Goal: Information Seeking & Learning: Learn about a topic

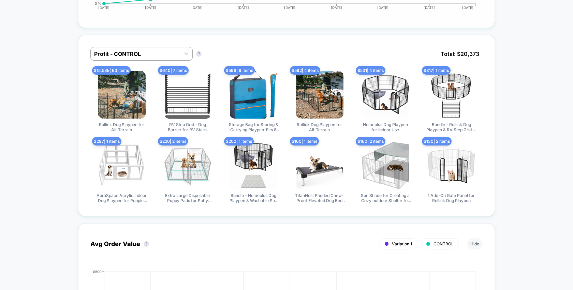
scroll to position [440, 0]
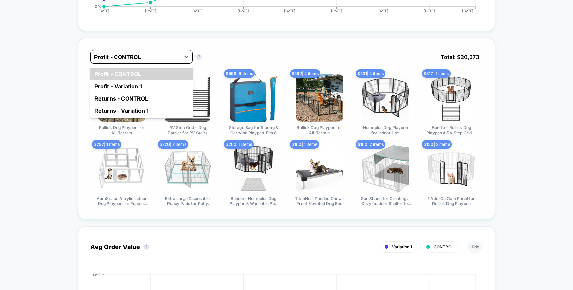
click at [155, 50] on div "Profit - CONTROL" at bounding box center [141, 57] width 102 height 14
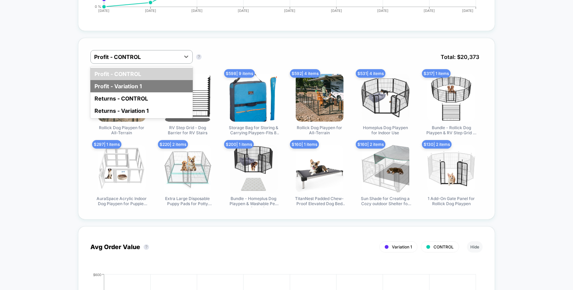
click at [163, 87] on div "Profit - Variation 1" at bounding box center [141, 86] width 102 height 12
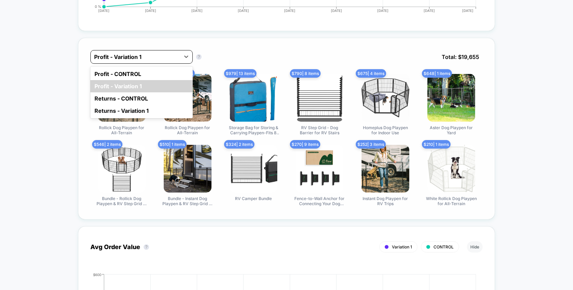
click at [164, 57] on div at bounding box center [135, 57] width 82 height 8
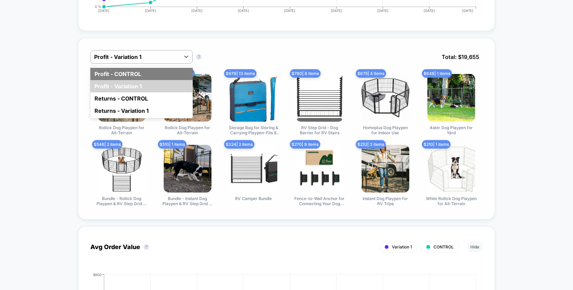
click at [164, 76] on div "Profit - CONTROL" at bounding box center [141, 74] width 102 height 12
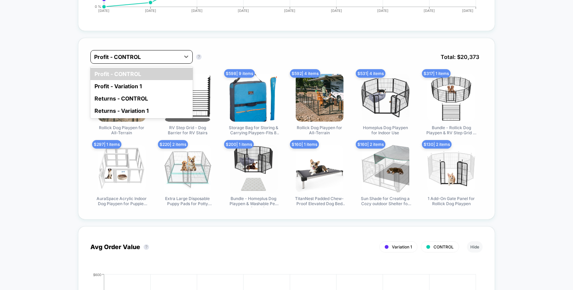
click at [166, 56] on div at bounding box center [135, 57] width 82 height 8
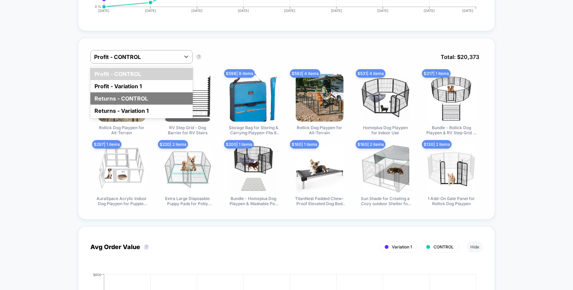
click at [167, 95] on div "Returns - CONTROL" at bounding box center [141, 98] width 102 height 12
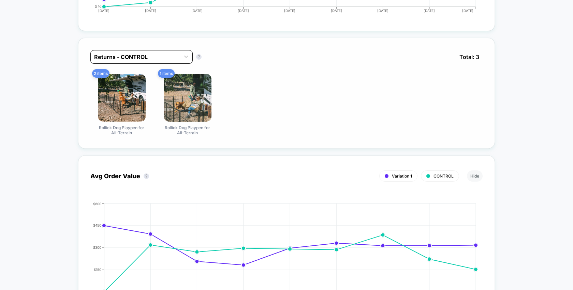
click at [169, 56] on div at bounding box center [135, 57] width 82 height 8
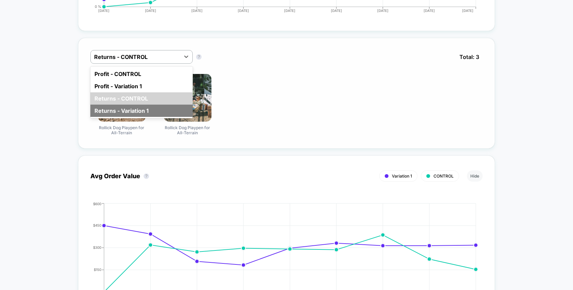
click at [165, 109] on div "Returns - Variation 1" at bounding box center [141, 111] width 102 height 12
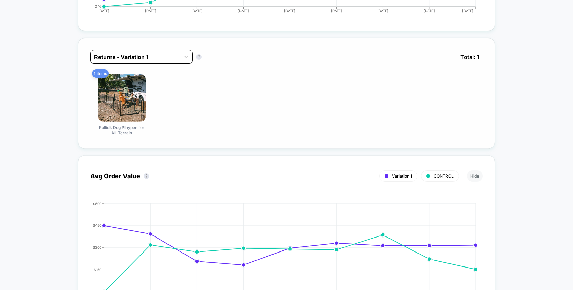
click at [163, 56] on div at bounding box center [135, 57] width 82 height 8
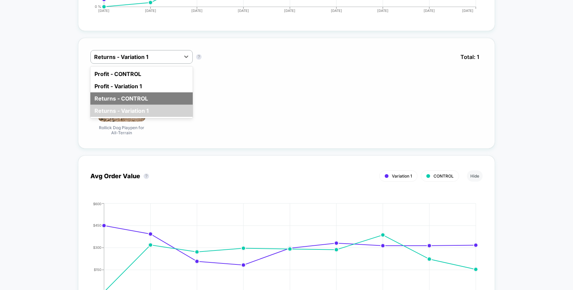
click at [161, 93] on div "Returns - CONTROL" at bounding box center [141, 98] width 102 height 12
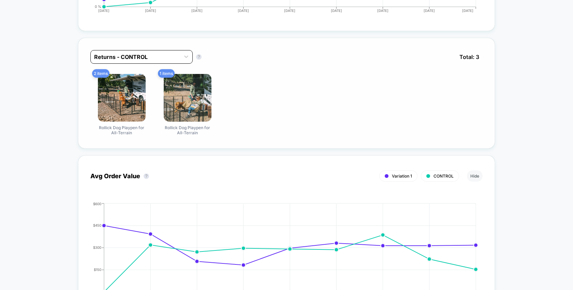
click at [167, 51] on div "Returns - CONTROL" at bounding box center [135, 56] width 89 height 11
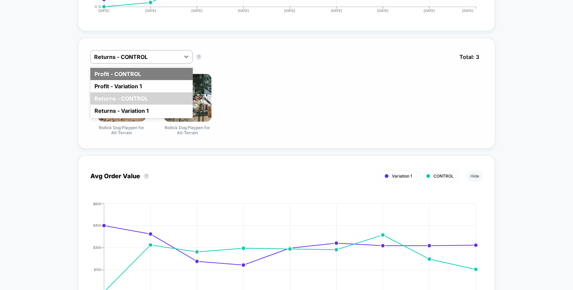
click at [165, 75] on div "Profit - CONTROL" at bounding box center [141, 74] width 102 height 12
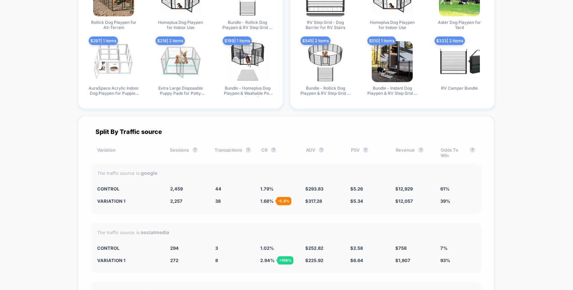
scroll to position [2879, 0]
